Goal: Task Accomplishment & Management: Use online tool/utility

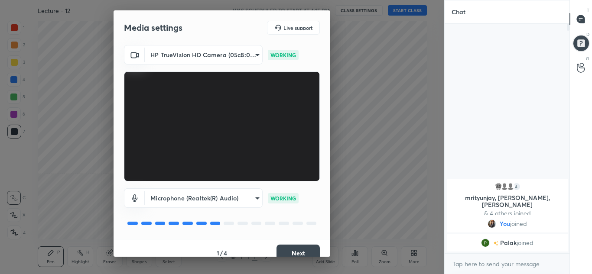
scroll to position [10, 0]
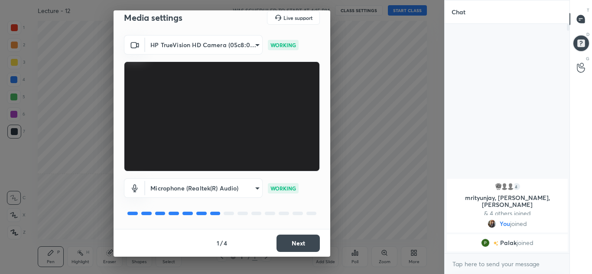
click at [293, 237] on button "Next" at bounding box center [298, 243] width 43 height 17
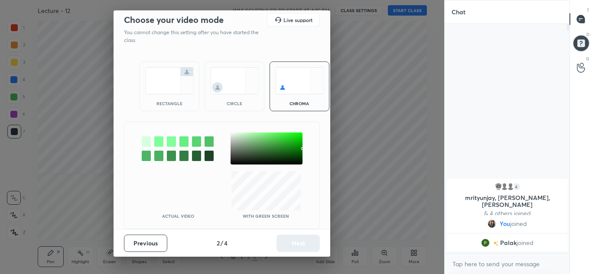
scroll to position [0, 0]
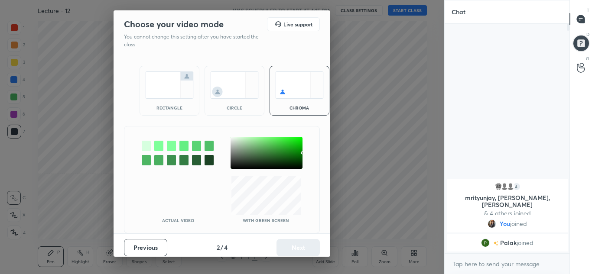
click at [224, 88] on img at bounding box center [234, 85] width 49 height 27
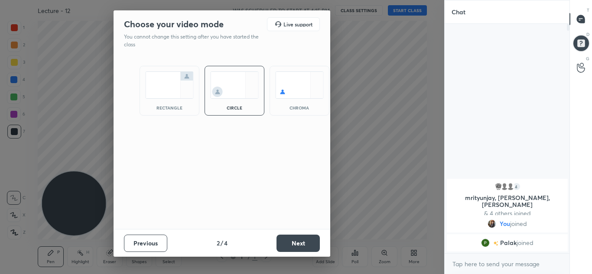
click at [298, 241] on button "Next" at bounding box center [298, 243] width 43 height 17
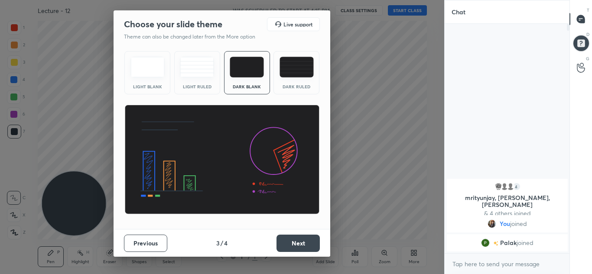
click at [298, 241] on button "Next" at bounding box center [298, 243] width 43 height 17
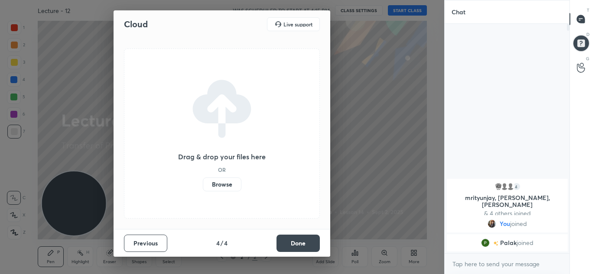
click at [298, 241] on button "Done" at bounding box center [298, 243] width 43 height 17
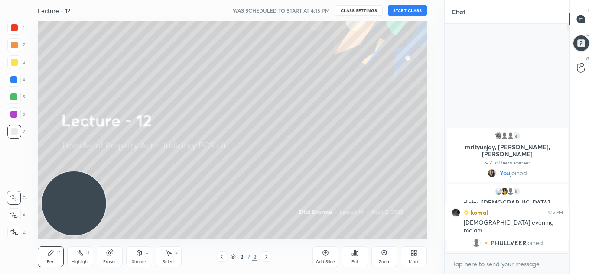
click at [404, 11] on button "START CLASS" at bounding box center [407, 10] width 39 height 10
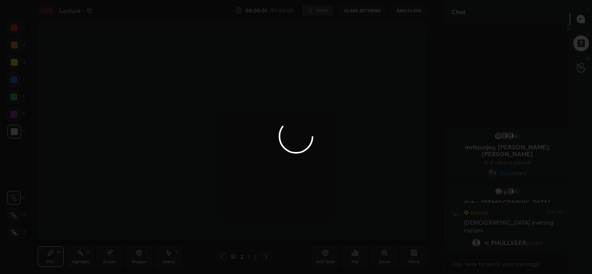
click at [11, 236] on div at bounding box center [296, 137] width 592 height 274
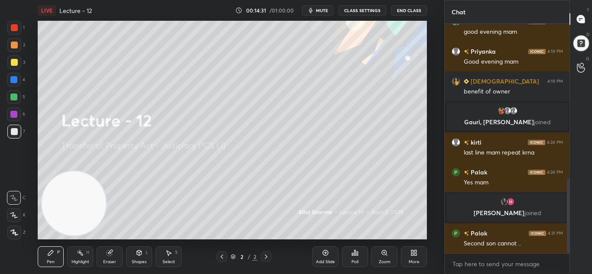
scroll to position [480, 0]
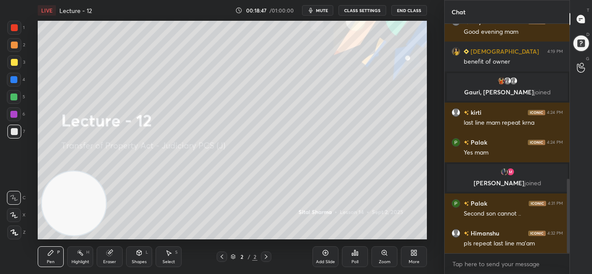
click at [326, 260] on div "Add Slide" at bounding box center [325, 262] width 19 height 4
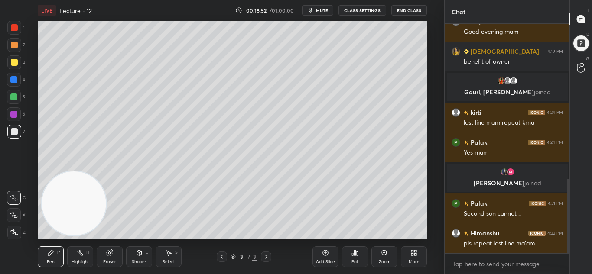
click at [11, 233] on icon at bounding box center [14, 233] width 8 height 6
click at [328, 257] on div "Add Slide" at bounding box center [326, 257] width 26 height 21
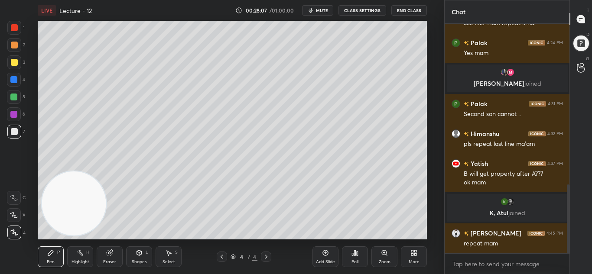
scroll to position [538, 0]
click at [333, 255] on div "Add Slide" at bounding box center [326, 257] width 26 height 21
click at [323, 255] on icon at bounding box center [325, 253] width 7 height 7
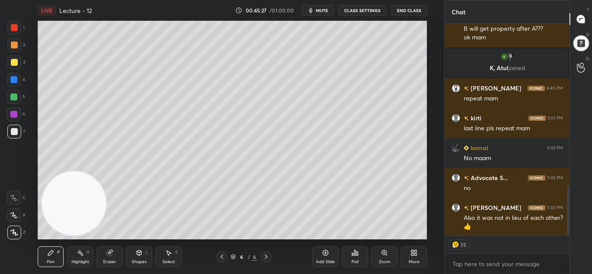
scroll to position [692, 0]
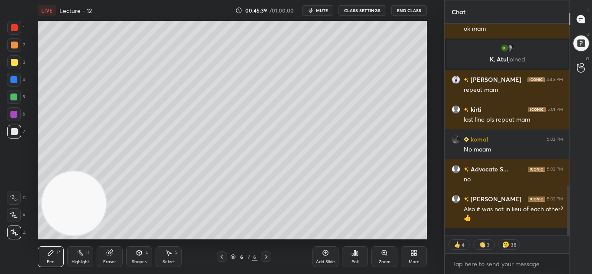
click at [314, 260] on div "Add Slide" at bounding box center [326, 257] width 26 height 21
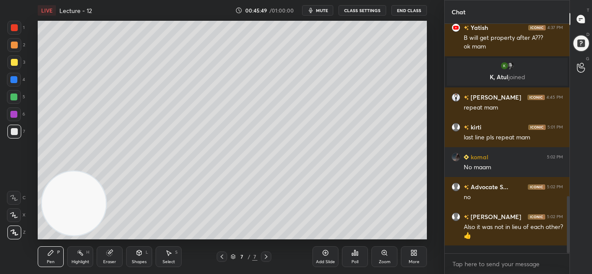
scroll to position [674, 0]
click at [323, 13] on span "mute" at bounding box center [323, 10] width 12 height 6
click at [323, 13] on span "unmute" at bounding box center [322, 10] width 19 height 6
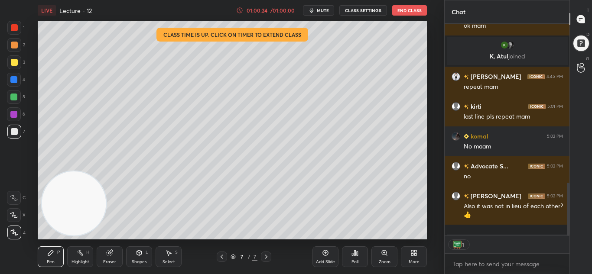
scroll to position [702, 0]
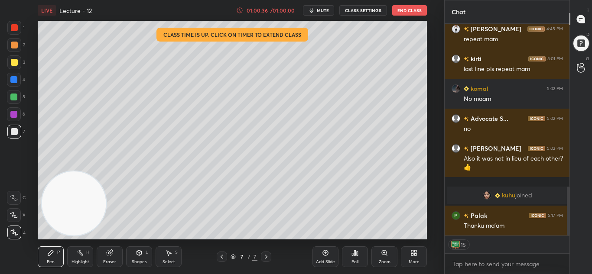
click at [576, 149] on div "T Messages (T) D Doubts (D) G Raise Hand (G)" at bounding box center [581, 137] width 23 height 274
click at [398, 14] on button "End Class" at bounding box center [409, 10] width 35 height 10
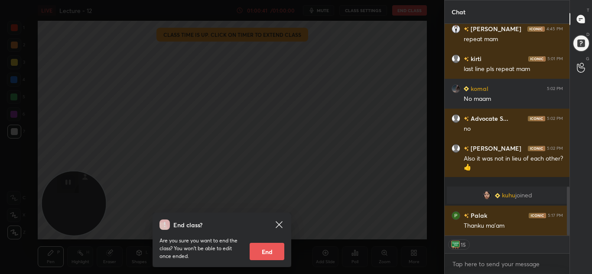
click at [258, 254] on button "End" at bounding box center [267, 251] width 35 height 17
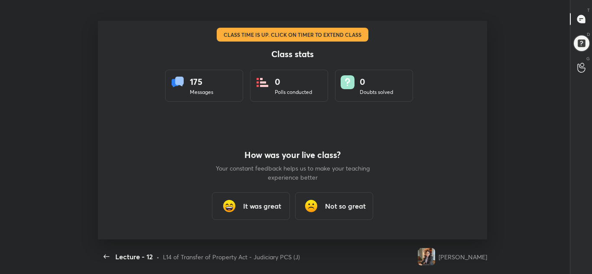
scroll to position [0, 0]
type textarea "x"
